Goal: Use online tool/utility: Utilize a website feature to perform a specific function

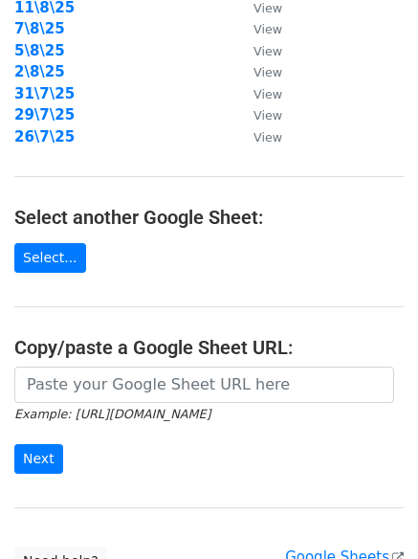
scroll to position [332, 0]
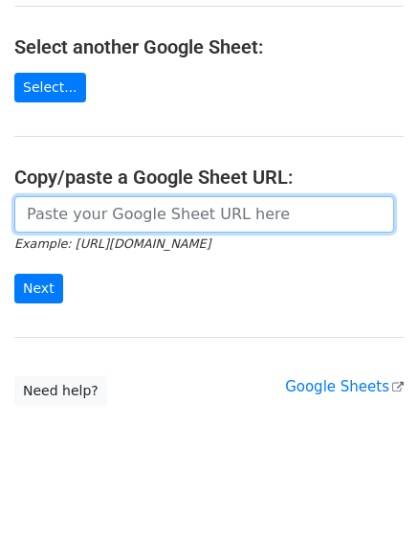
drag, startPoint x: 156, startPoint y: 226, endPoint x: 120, endPoint y: 229, distance: 36.5
click at [156, 226] on input "url" at bounding box center [204, 214] width 380 height 36
paste input "https://docs.google.com/spreadsheets/d/1rovGo_SggAQfbBeqsbO7vnc6xINqi5KL7rtxDKn…"
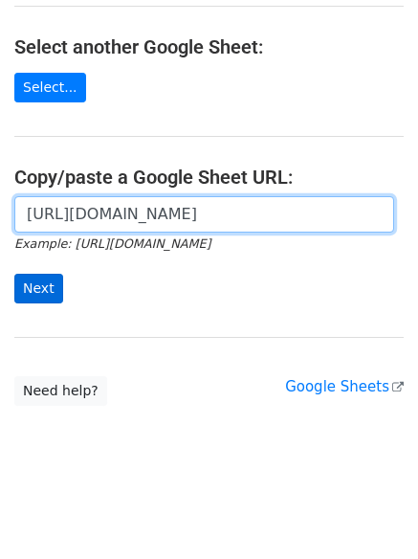
scroll to position [0, 408]
type input "https://docs.google.com/spreadsheets/d/1rovGo_SggAQfbBeqsbO7vnc6xINqi5KL7rtxDKn…"
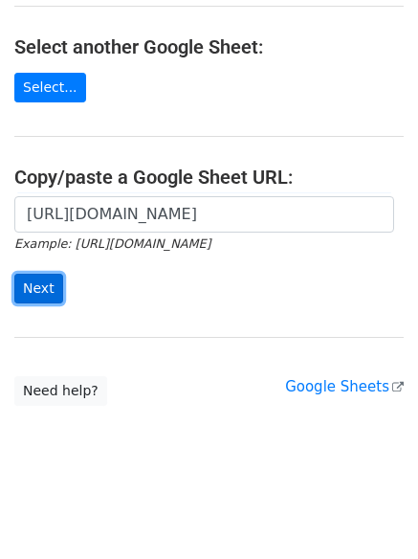
click at [30, 292] on input "Next" at bounding box center [38, 289] width 49 height 30
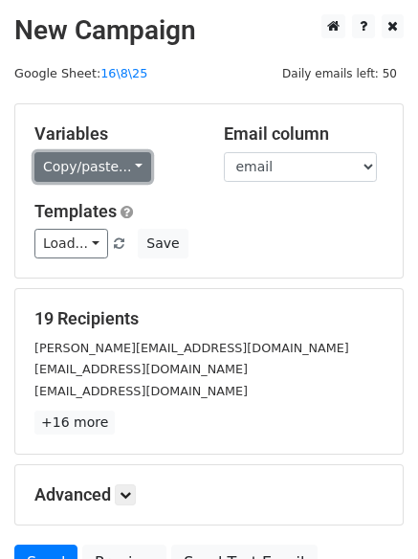
click at [111, 168] on link "Copy/paste..." at bounding box center [92, 167] width 117 height 30
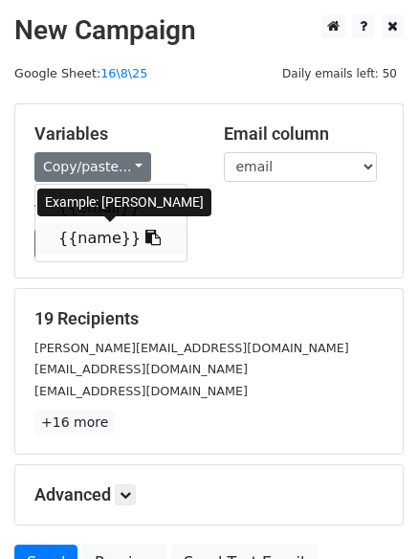
click at [108, 240] on link "{{name}}" at bounding box center [110, 238] width 151 height 31
